Goal: Navigation & Orientation: Find specific page/section

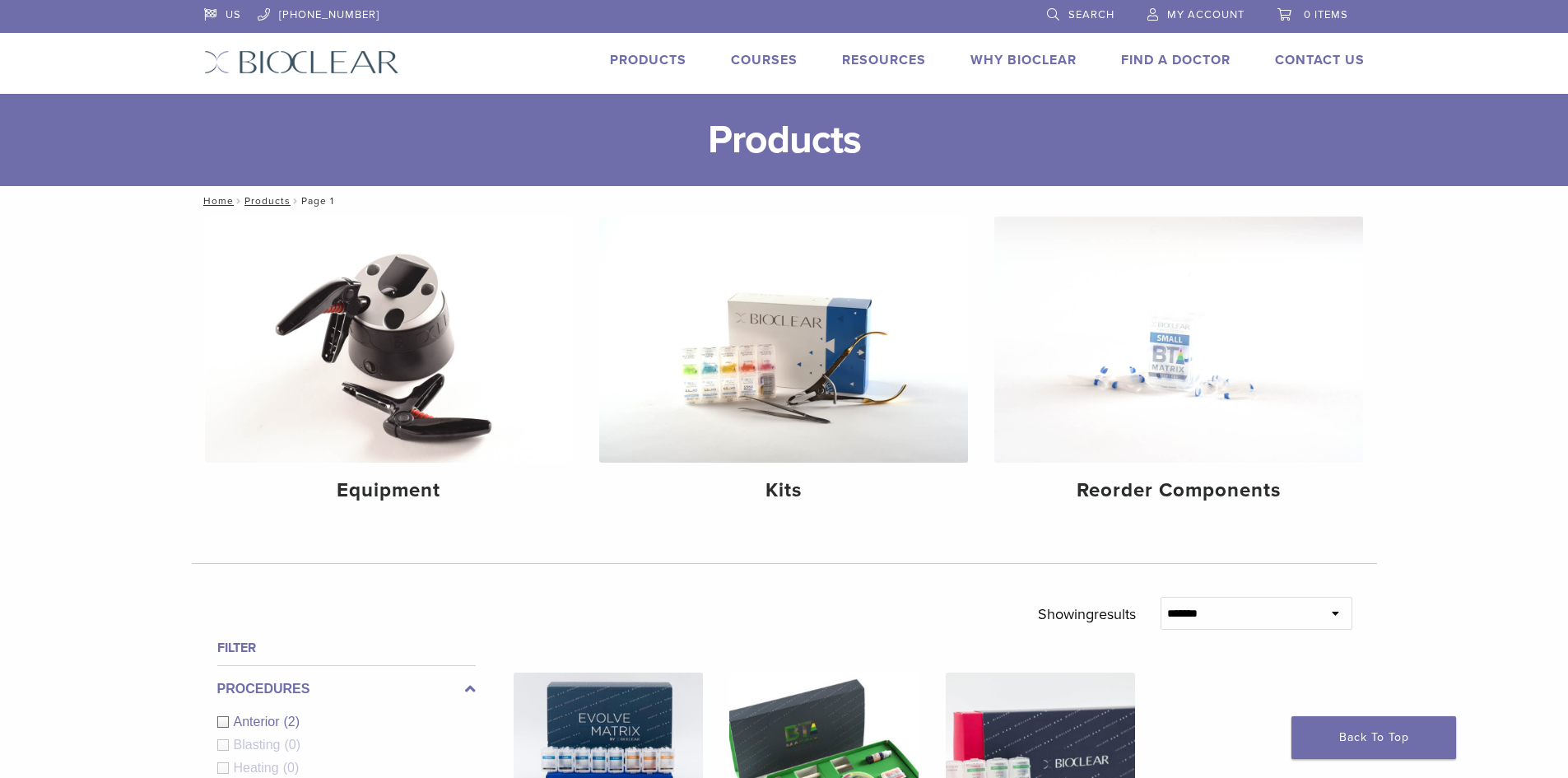
click at [647, 61] on link "Products" at bounding box center [648, 60] width 76 height 16
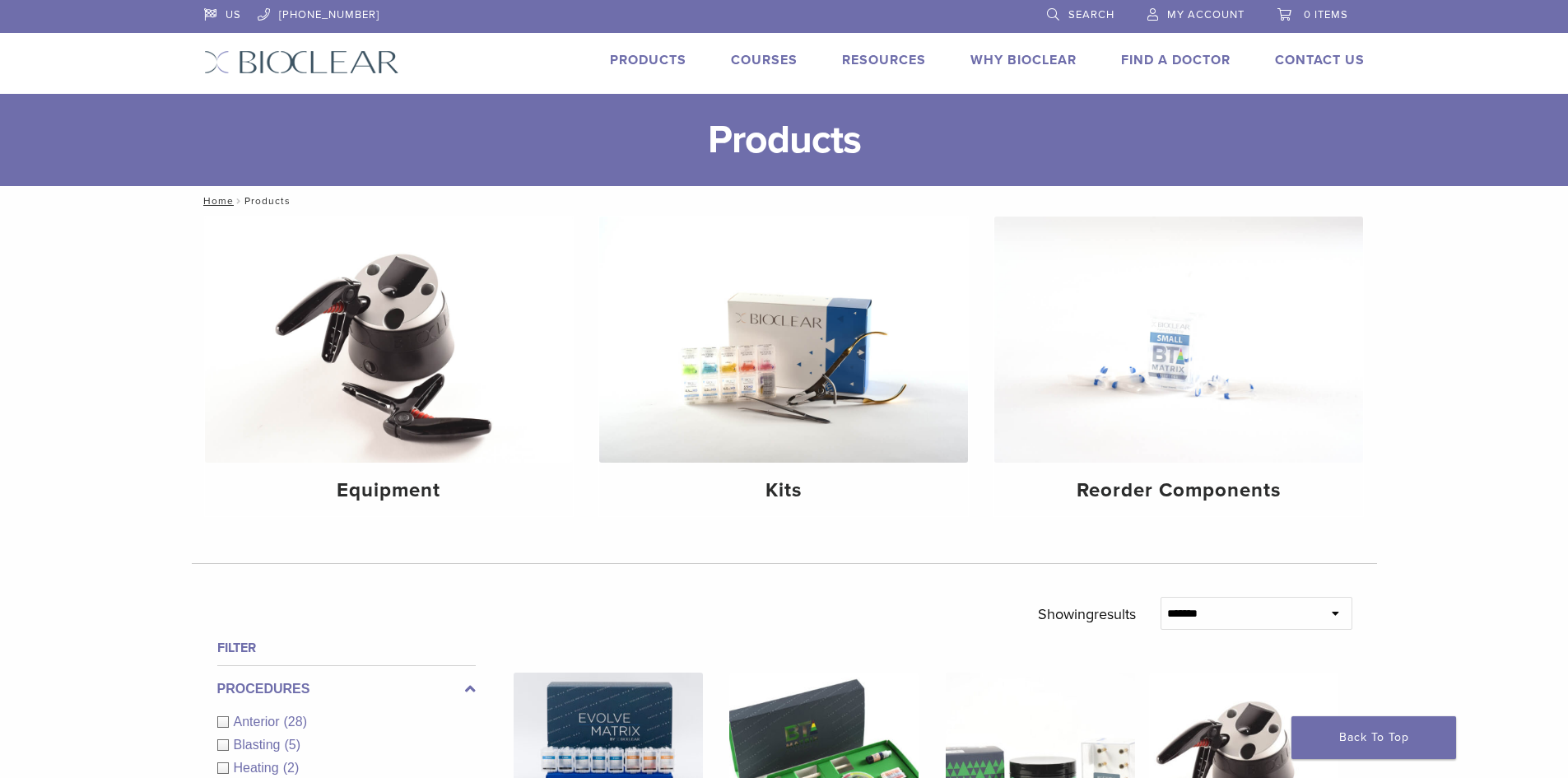
click at [762, 55] on link "Courses" at bounding box center [764, 60] width 66 height 16
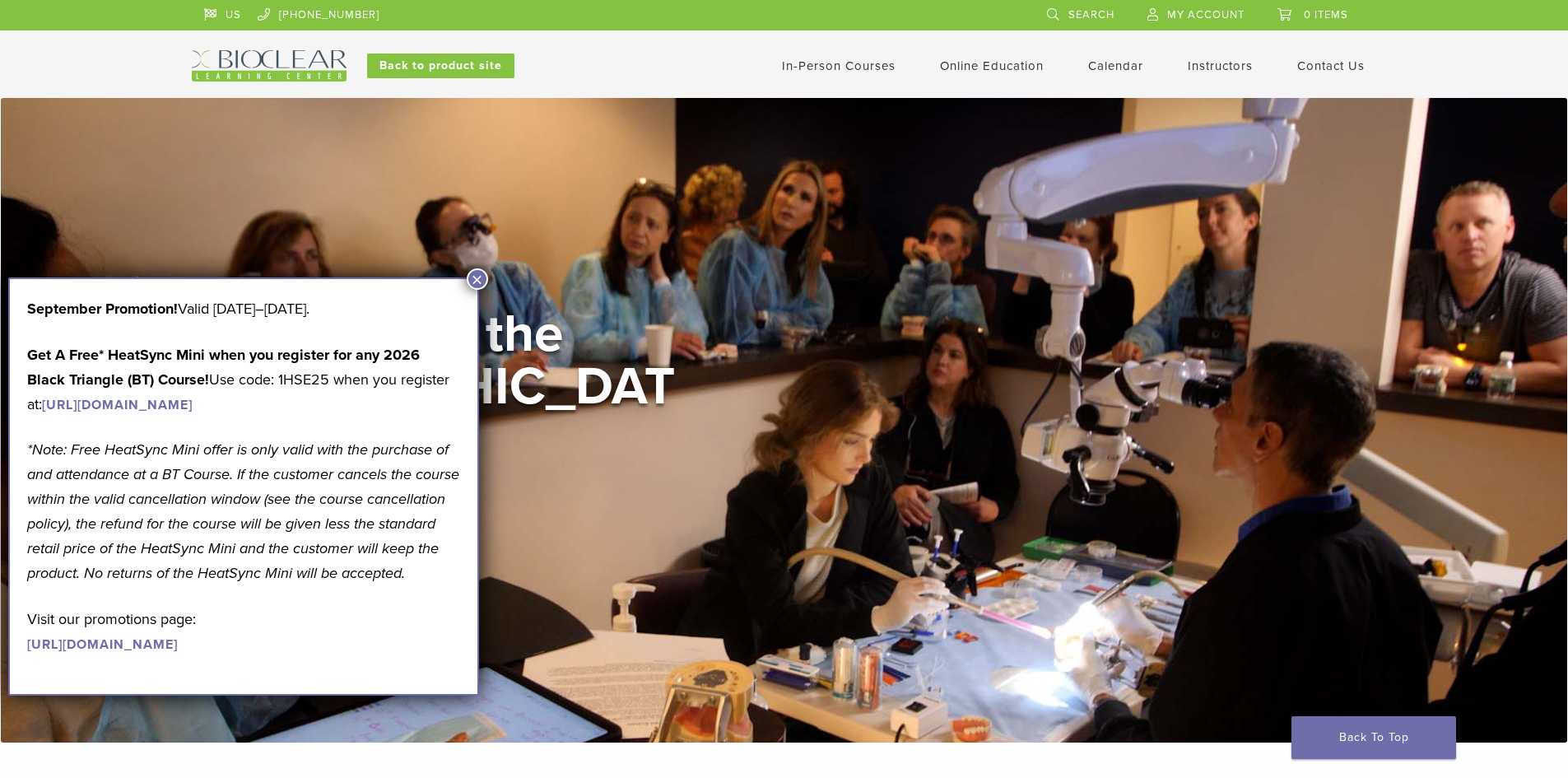
click at [477, 270] on button "×" at bounding box center [477, 279] width 22 height 22
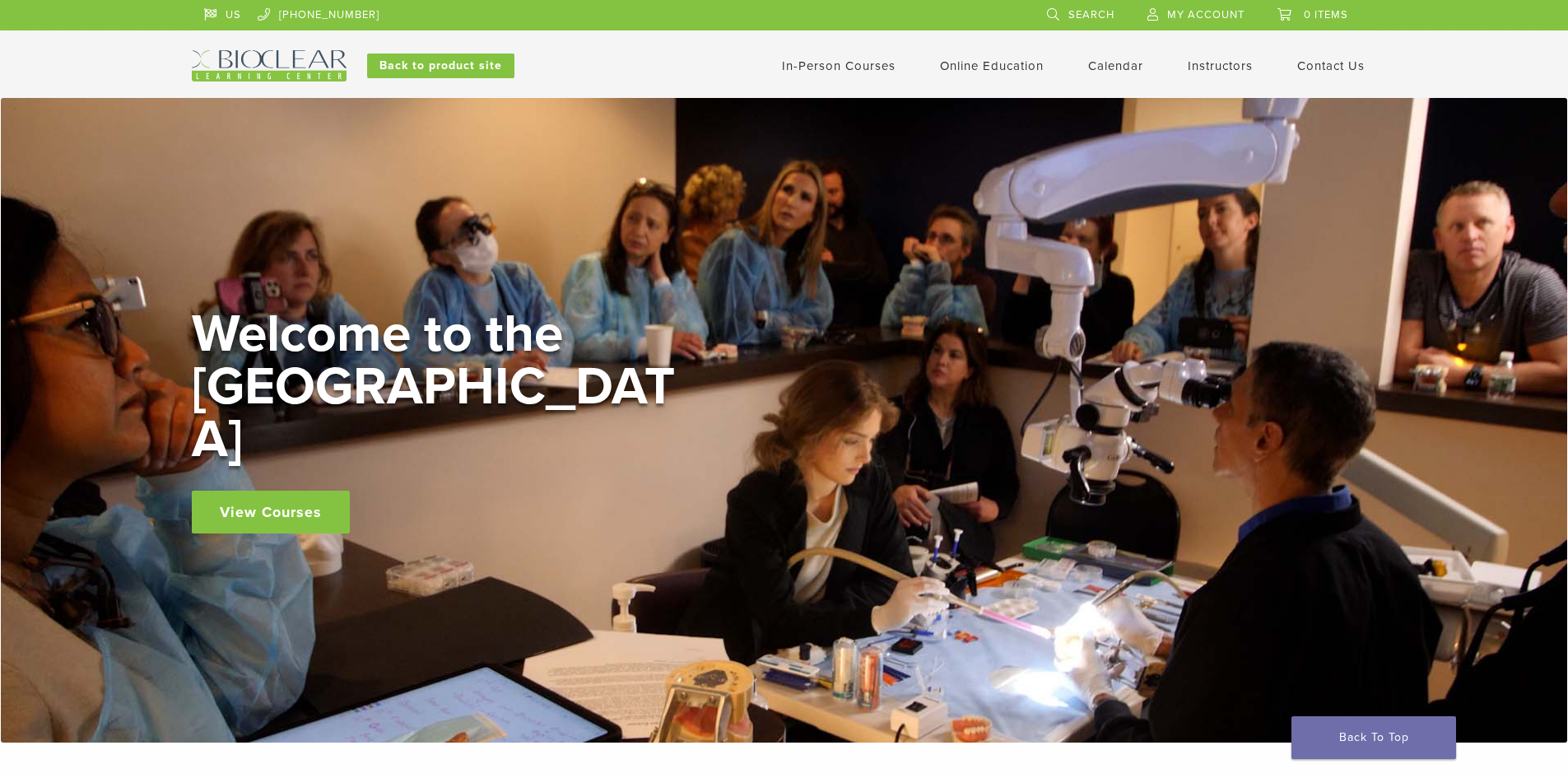
click at [265, 491] on link "View Courses" at bounding box center [271, 512] width 158 height 43
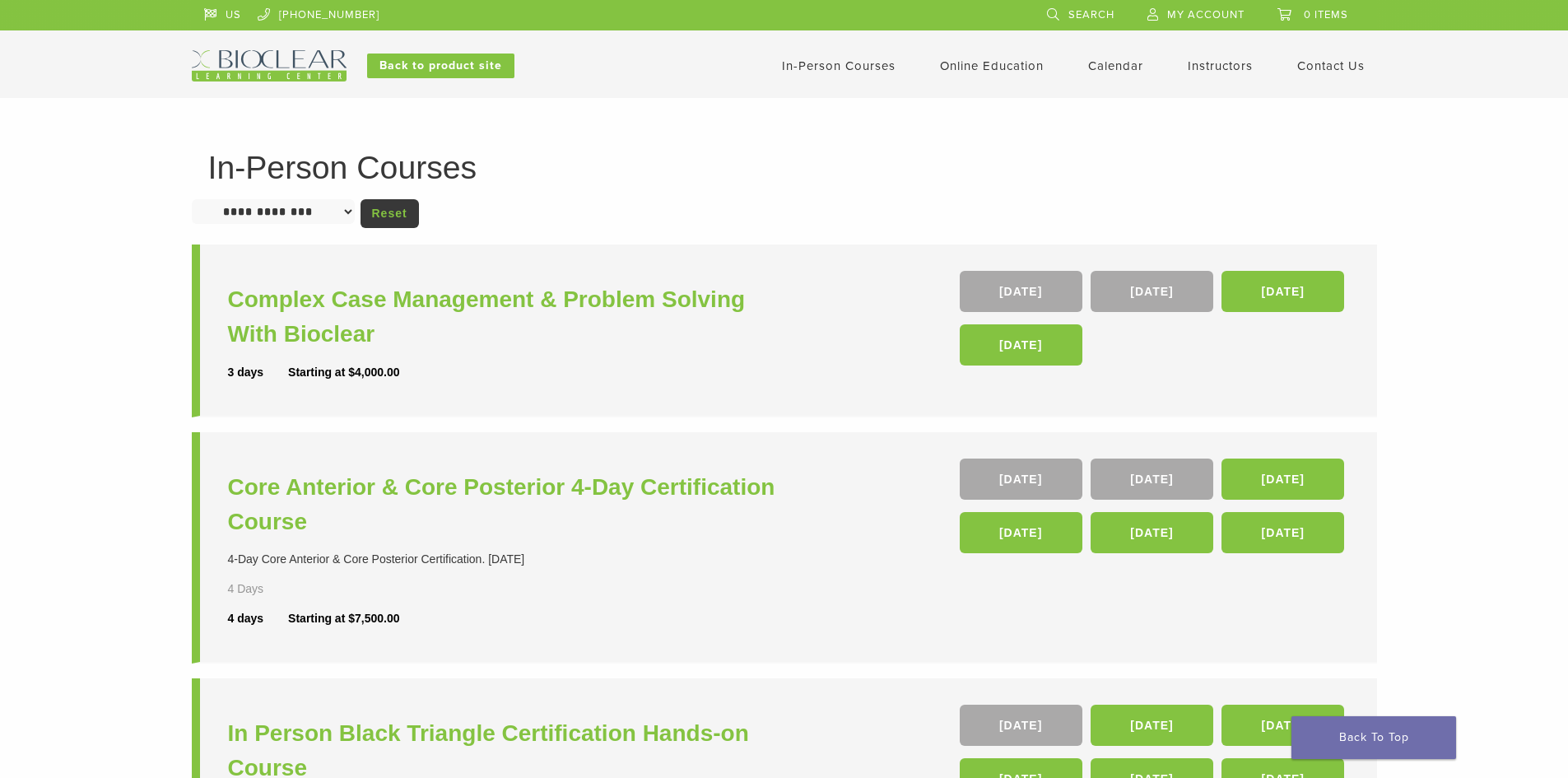
click at [351, 212] on select "**********" at bounding box center [273, 211] width 163 height 25
click at [162, 266] on div "**********" at bounding box center [784, 668] width 1568 height 1141
click at [1232, 68] on link "Instructors" at bounding box center [1220, 65] width 65 height 15
click at [236, 62] on img at bounding box center [269, 65] width 155 height 31
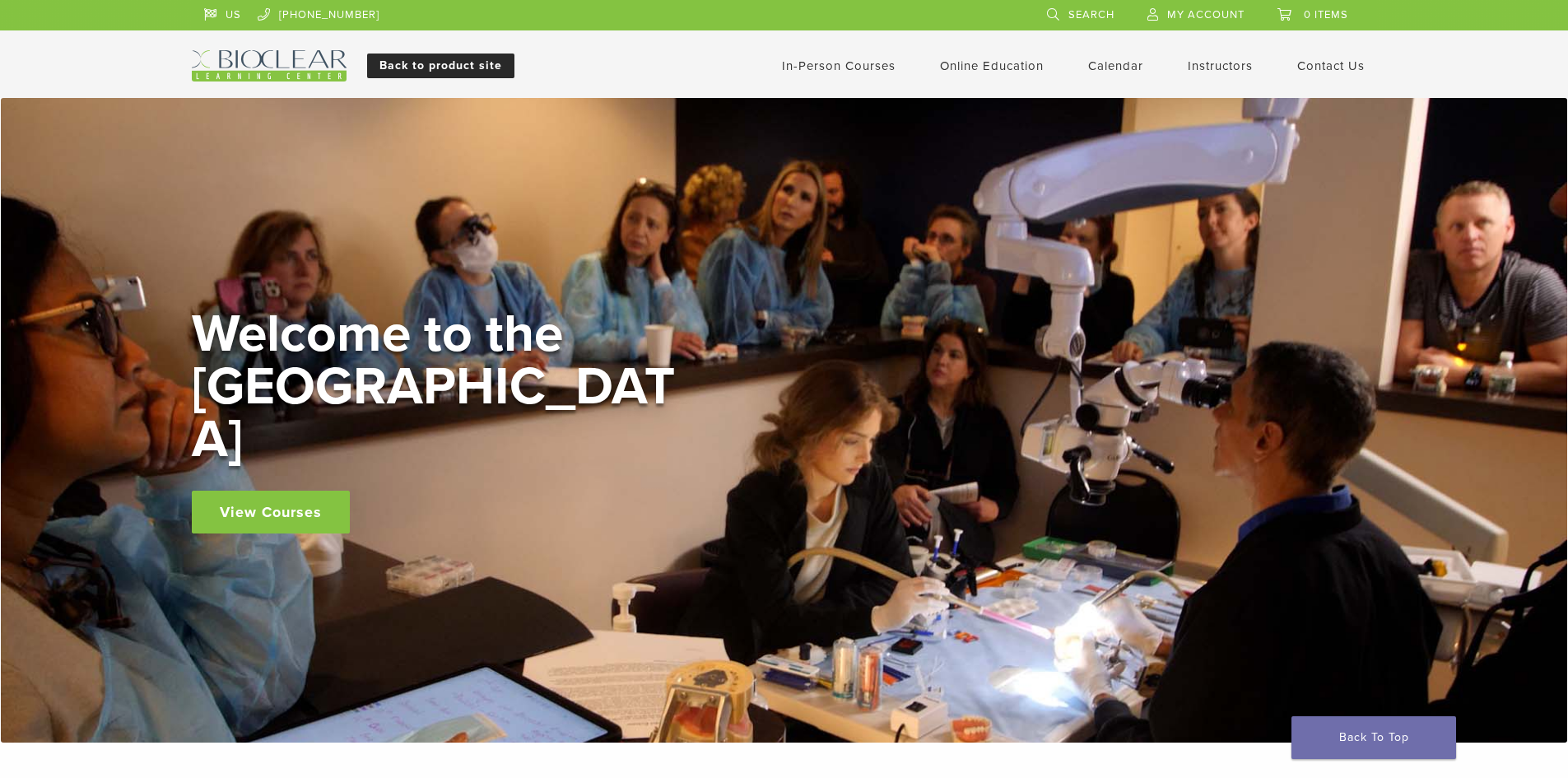
click at [487, 65] on link "Back to product site" at bounding box center [441, 65] width 147 height 25
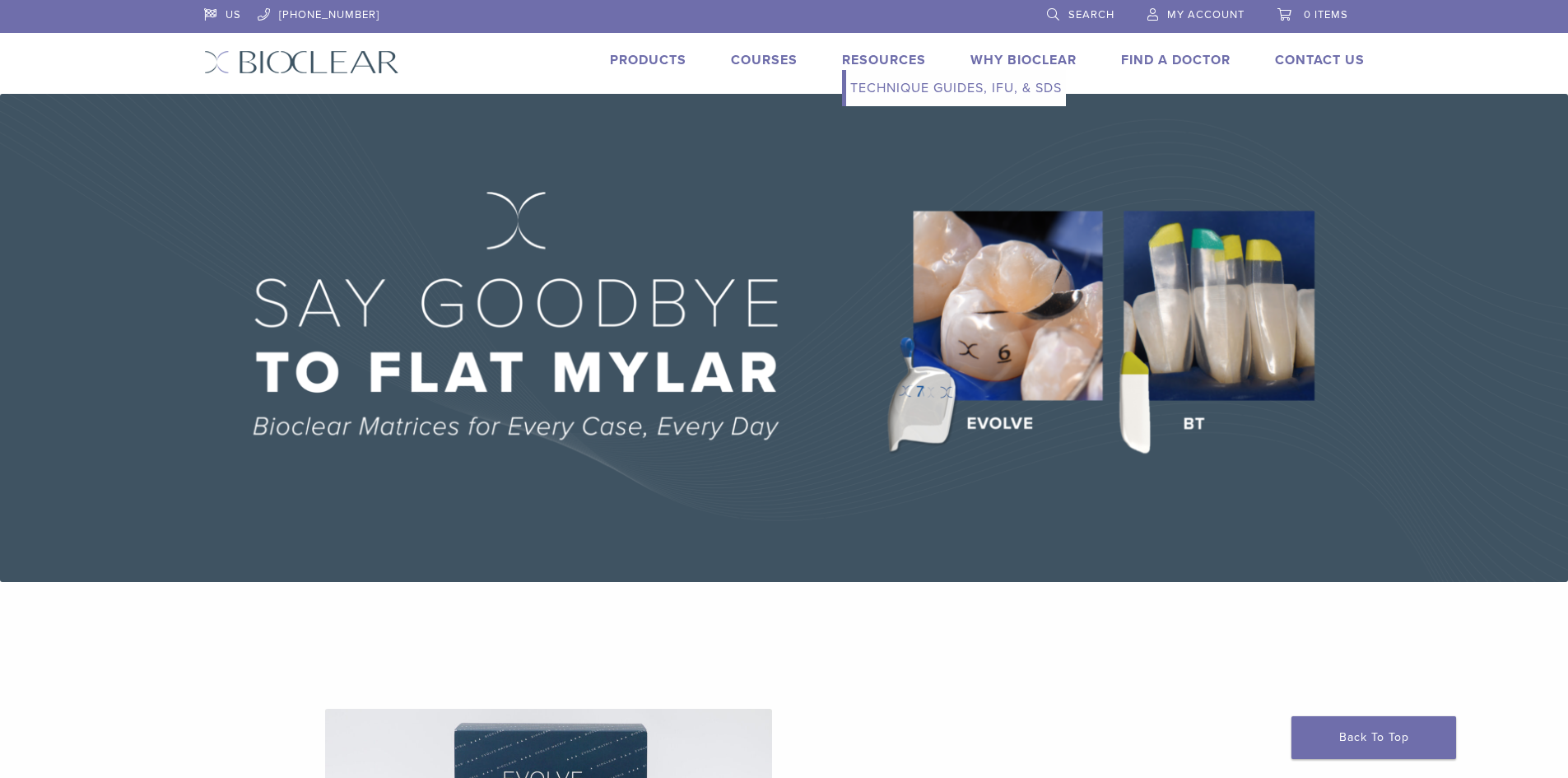
click at [872, 66] on link "Resources" at bounding box center [884, 60] width 84 height 16
click at [1033, 58] on link "Why Bioclear" at bounding box center [1023, 60] width 106 height 16
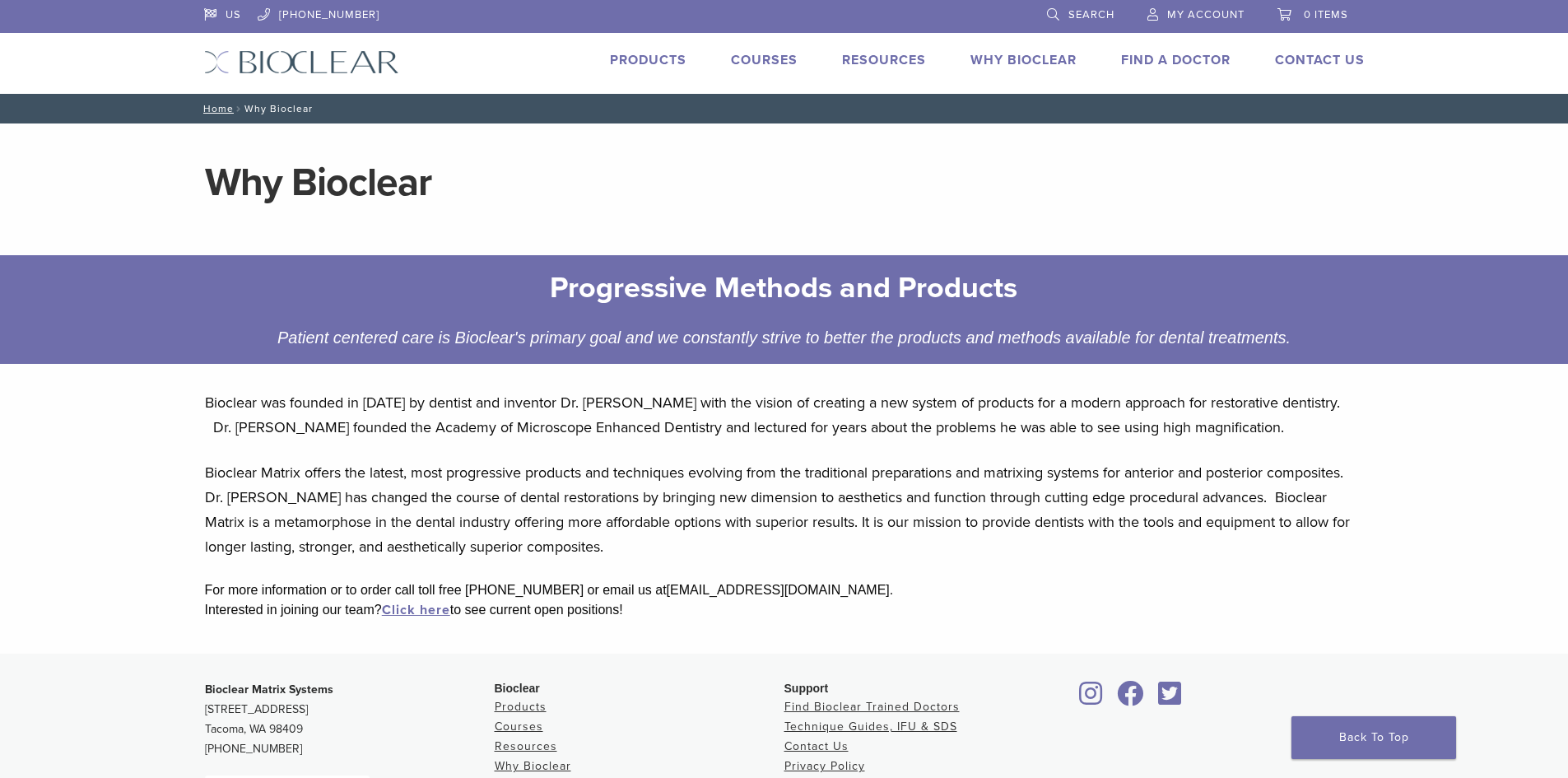
click at [630, 61] on link "Products" at bounding box center [648, 60] width 76 height 16
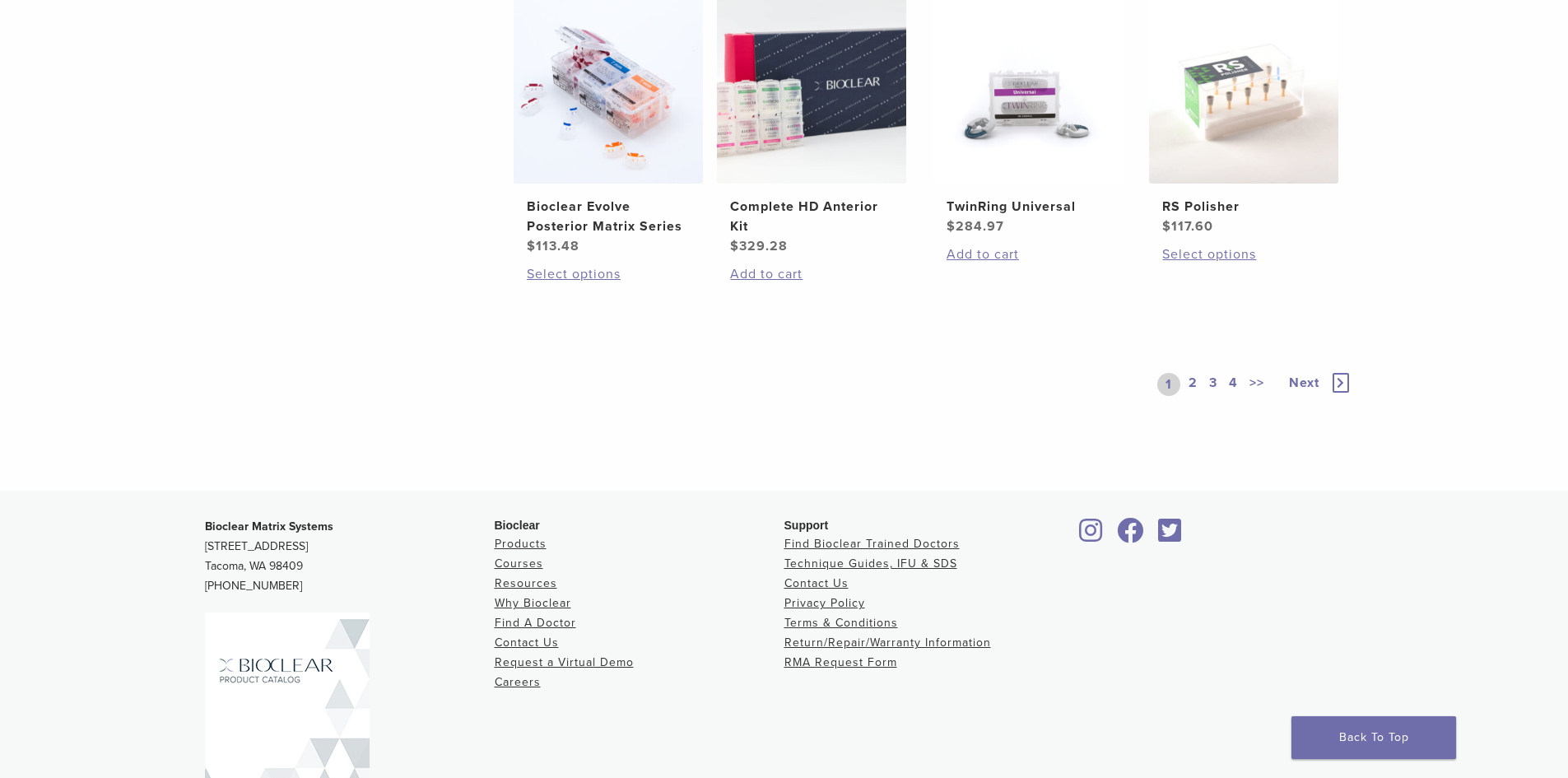
scroll to position [1399, 0]
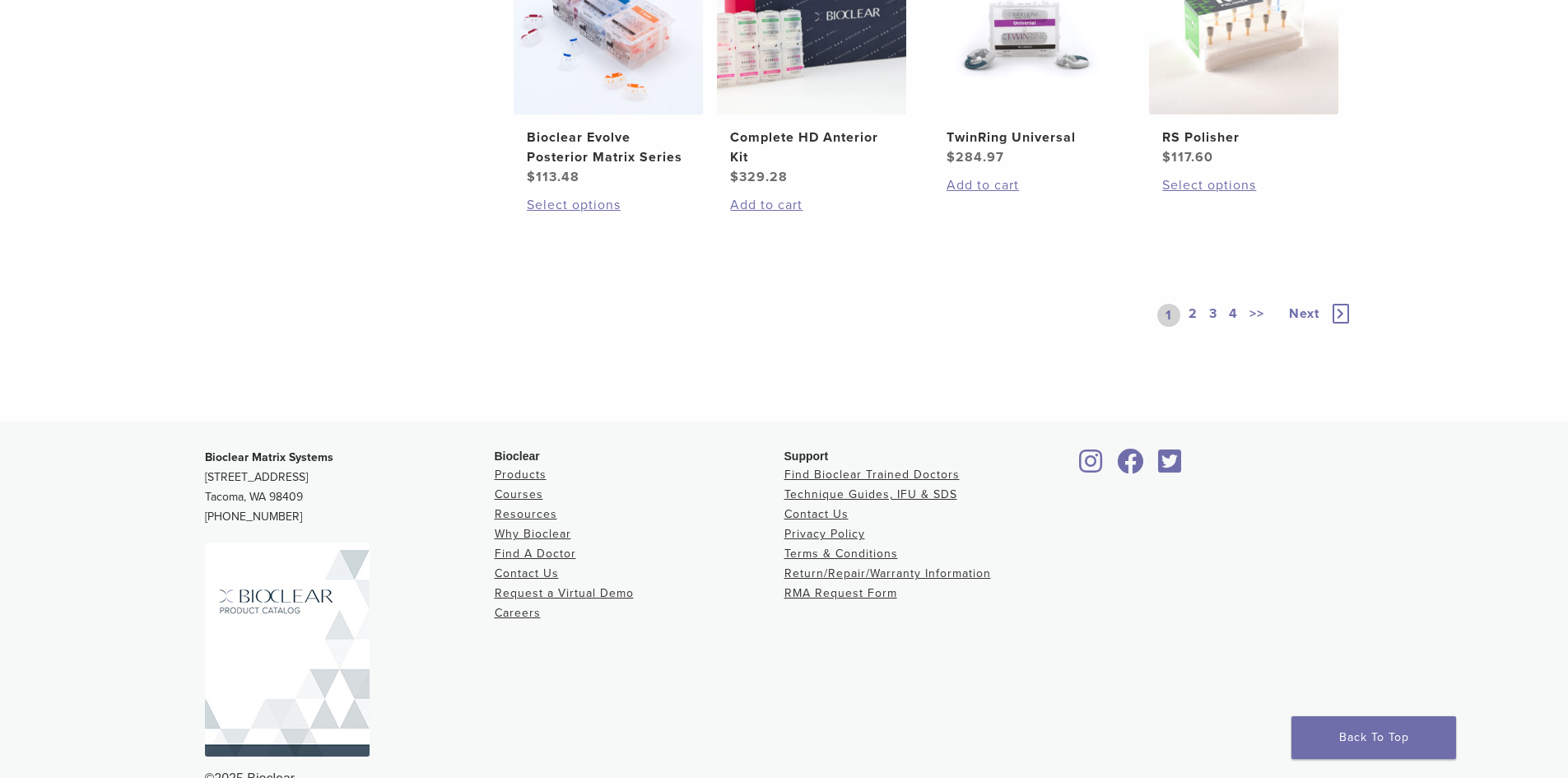
click at [1194, 308] on link "2" at bounding box center [1193, 314] width 15 height 23
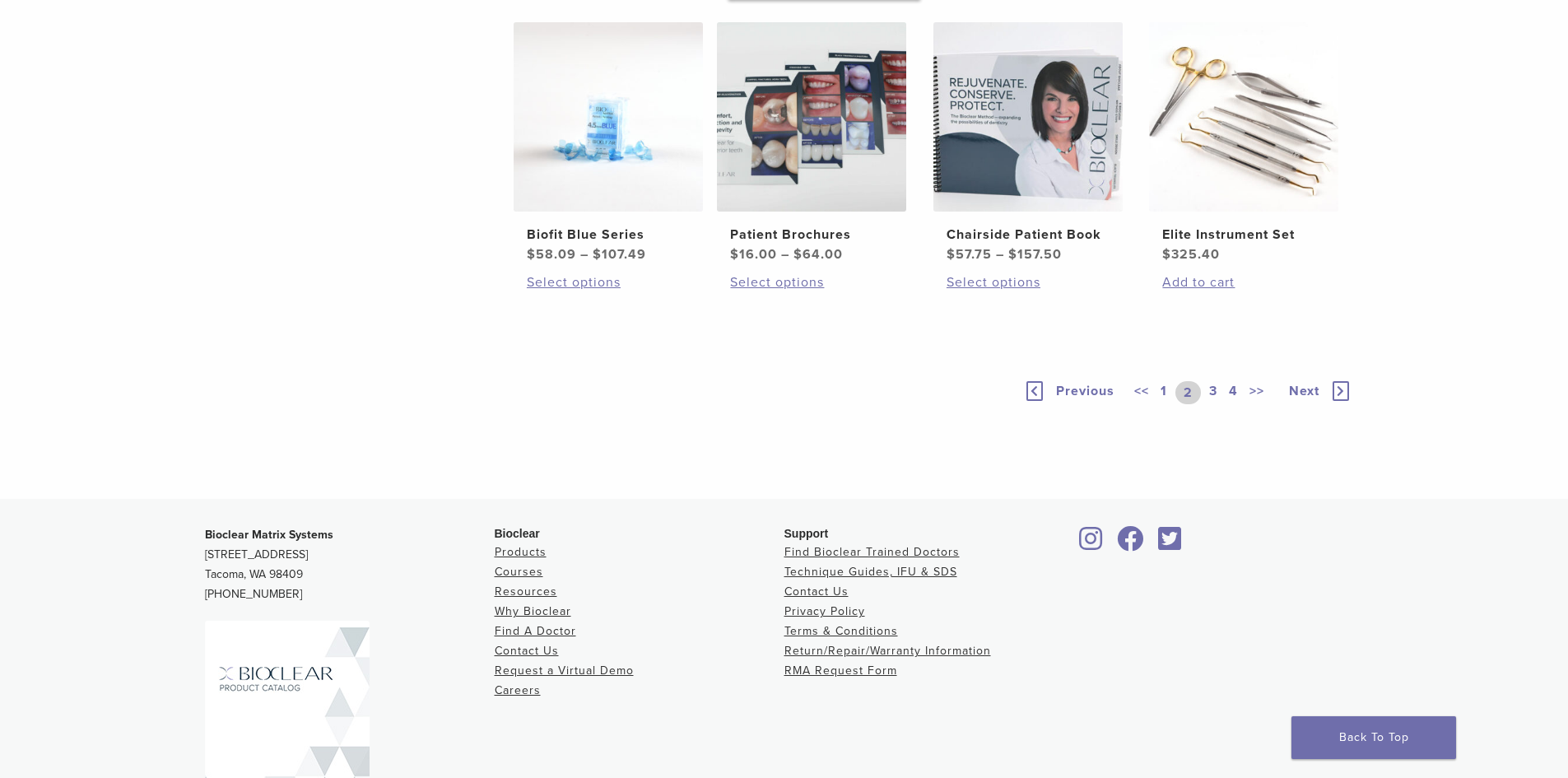
scroll to position [1152, 0]
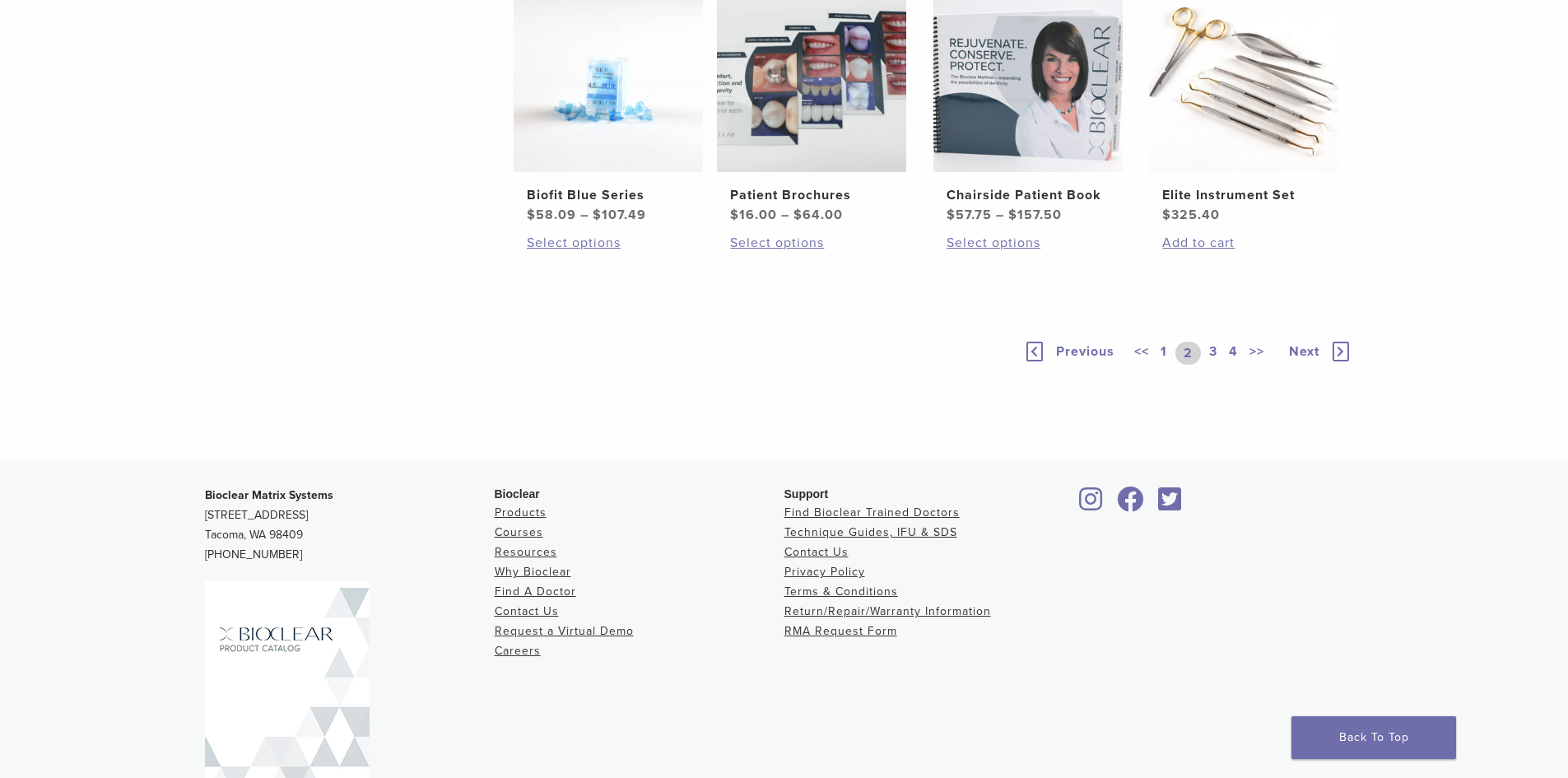
click at [1213, 364] on link "3" at bounding box center [1213, 353] width 15 height 23
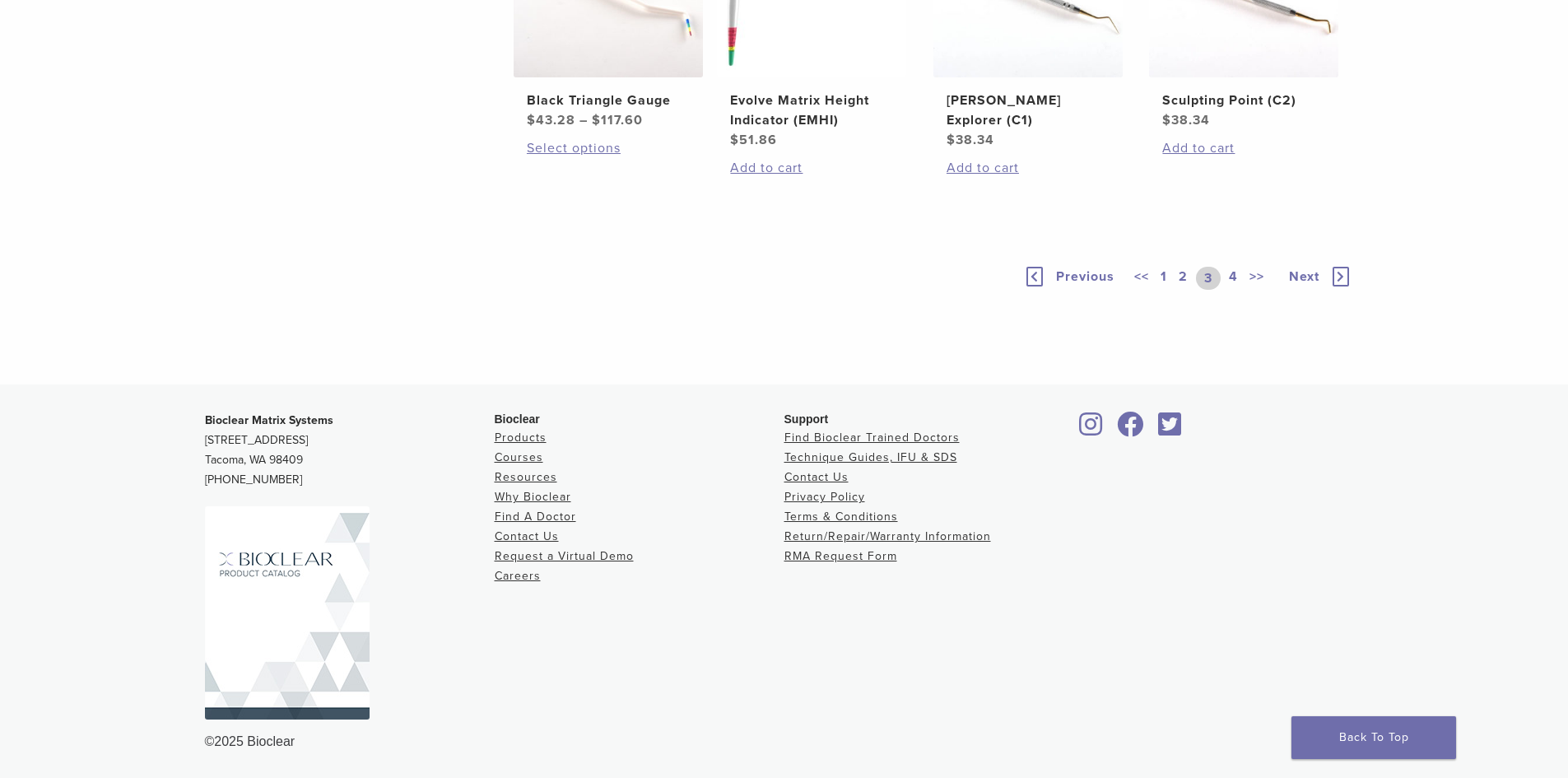
scroll to position [1436, 0]
click at [1231, 275] on link "4" at bounding box center [1233, 277] width 15 height 23
